Goal: Communication & Community: Answer question/provide support

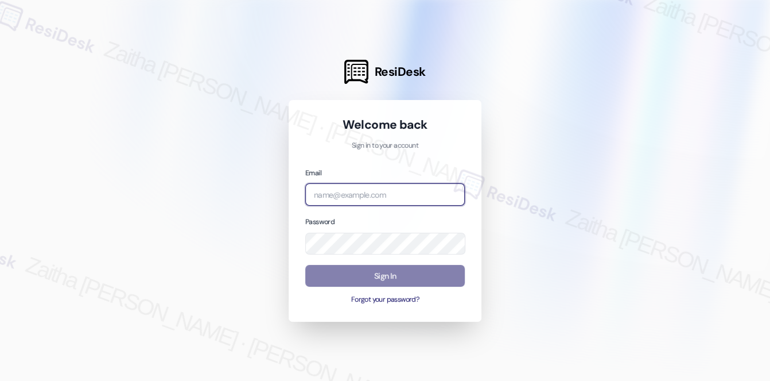
click at [355, 196] on input "email" at bounding box center [385, 194] width 160 height 22
type input "automated-surveys-meridian_management-zaitha.mae.[PERSON_NAME]@meridian_[DOMAIN…"
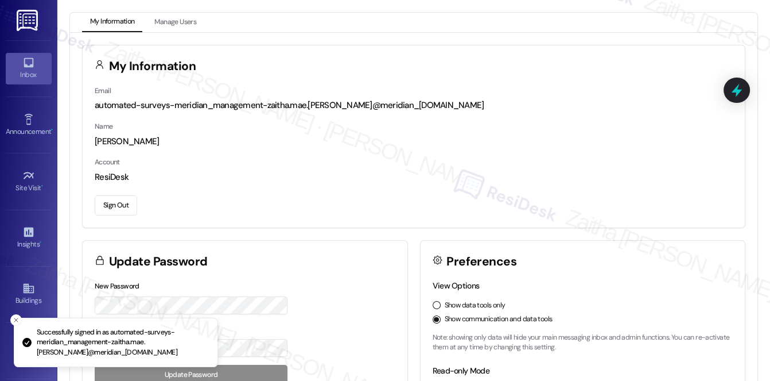
click at [39, 78] on div "Inbox" at bounding box center [28, 74] width 57 height 11
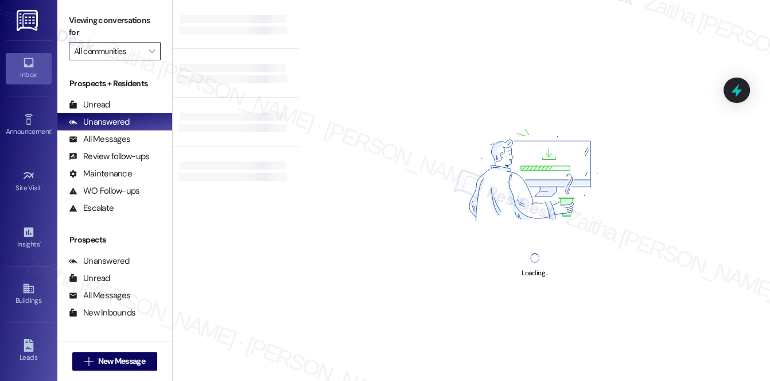
click at [126, 52] on input "All communities" at bounding box center [108, 51] width 68 height 18
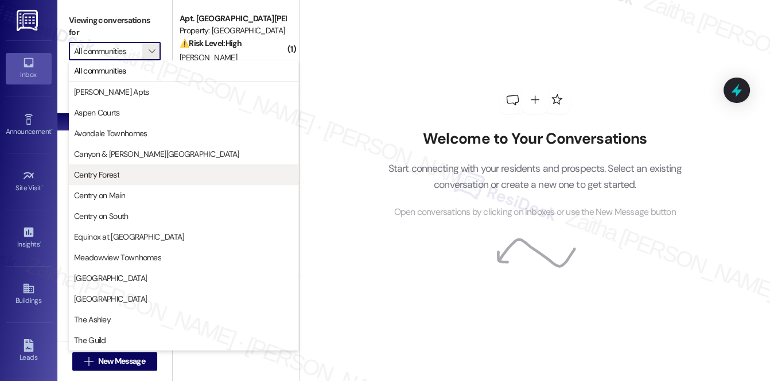
click at [106, 173] on span "Centry Forest" at bounding box center [96, 174] width 45 height 11
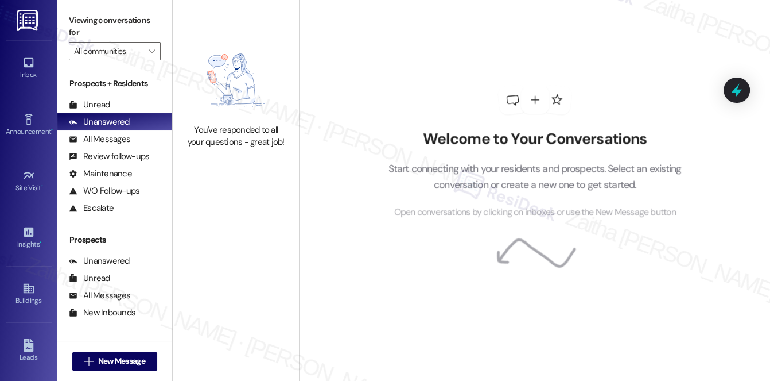
type input "Centry Forest"
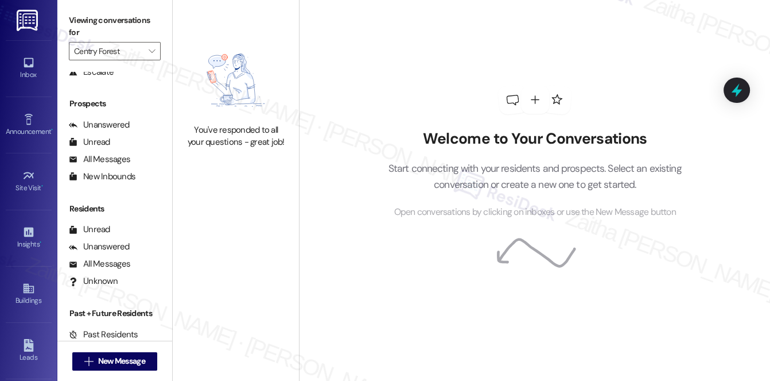
scroll to position [137, 0]
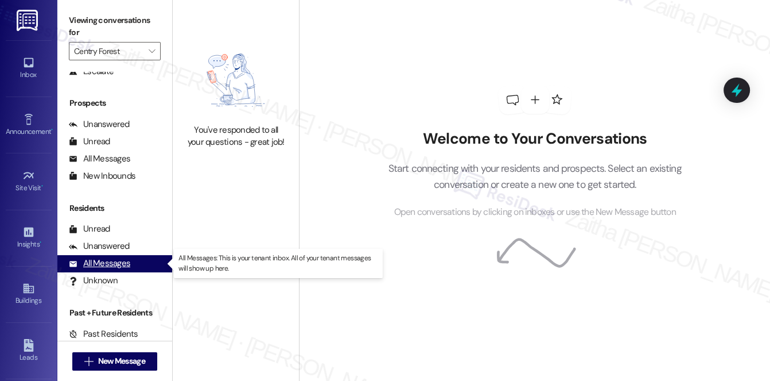
click at [117, 265] on div "All Messages" at bounding box center [99, 263] width 61 height 12
